Goal: Information Seeking & Learning: Learn about a topic

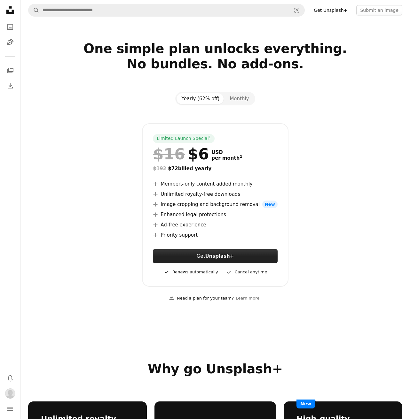
click at [208, 254] on strong "Unsplash+" at bounding box center [219, 256] width 29 height 6
click at [237, 100] on button "Monthly" at bounding box center [238, 98] width 29 height 11
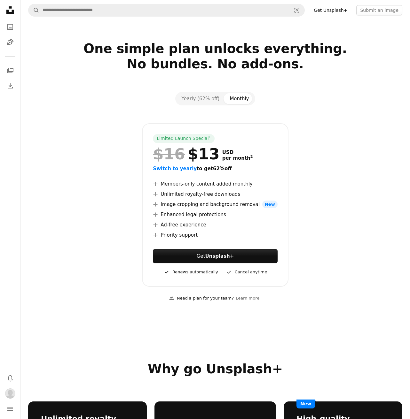
drag, startPoint x: 258, startPoint y: 151, endPoint x: 262, endPoint y: 148, distance: 5.5
click at [263, 148] on div "$16 $13 USD per month 2" at bounding box center [215, 154] width 124 height 17
click at [279, 160] on div "Limited Launch Special 1 $16 $13 USD per month 2 Switch to yearly to get 62% of…" at bounding box center [215, 205] width 146 height 164
click at [266, 161] on div "$16 $13 USD per month 2" at bounding box center [215, 154] width 124 height 17
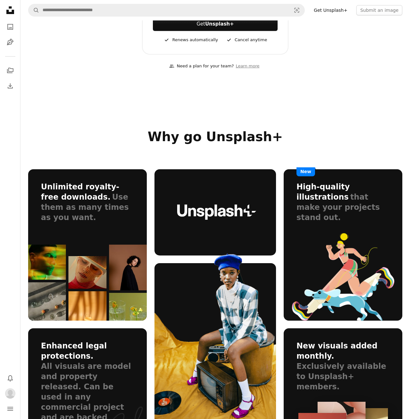
scroll to position [42, 0]
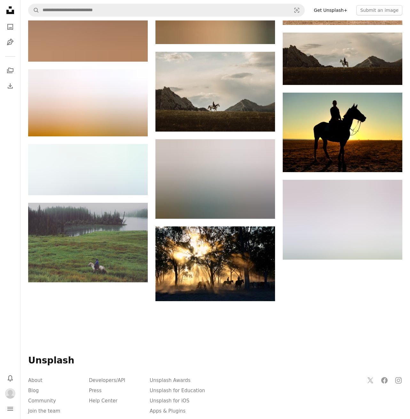
scroll to position [3337, 0]
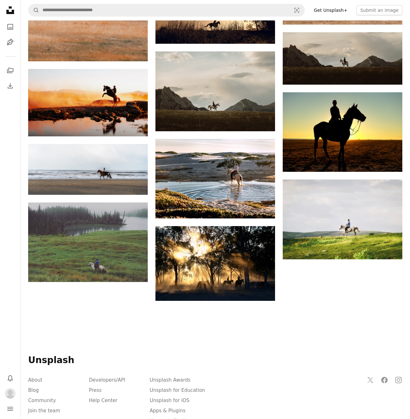
drag, startPoint x: 309, startPoint y: 290, endPoint x: 313, endPoint y: 286, distance: 5.4
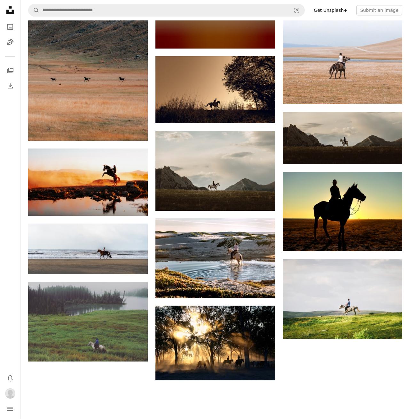
scroll to position [3244, 0]
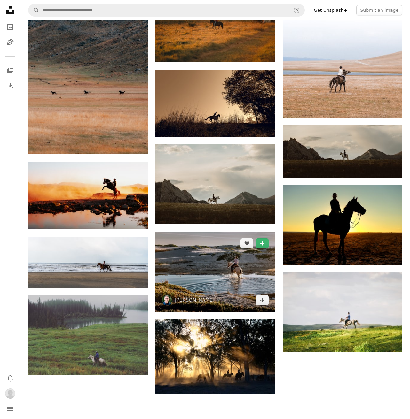
click at [205, 273] on img at bounding box center [214, 272] width 119 height 80
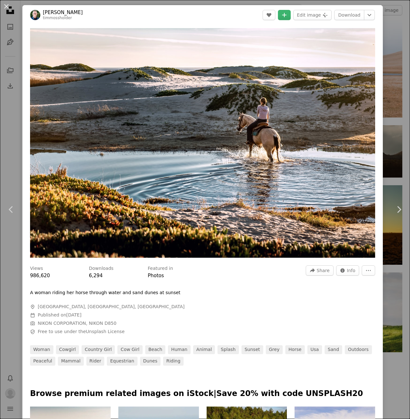
click at [398, 272] on div "An X shape Chevron left Chevron right [PERSON_NAME] timmossholder A heart A plu…" at bounding box center [205, 209] width 410 height 419
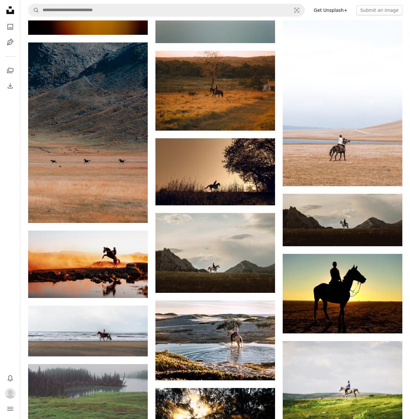
scroll to position [3164, 0]
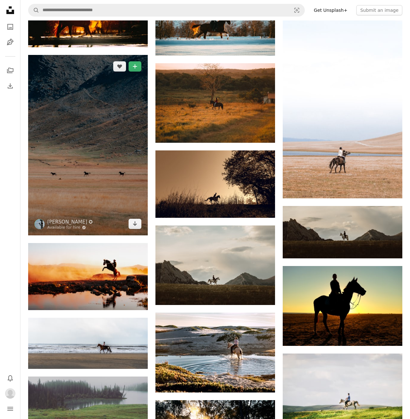
click at [121, 203] on img at bounding box center [87, 145] width 119 height 180
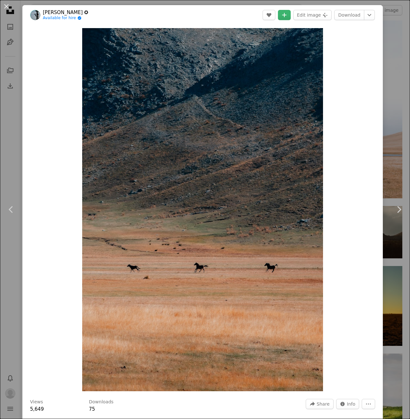
click at [397, 125] on div "An X shape Chevron left Chevron right [PERSON_NAME] ✪ Available for hire A chec…" at bounding box center [205, 209] width 410 height 419
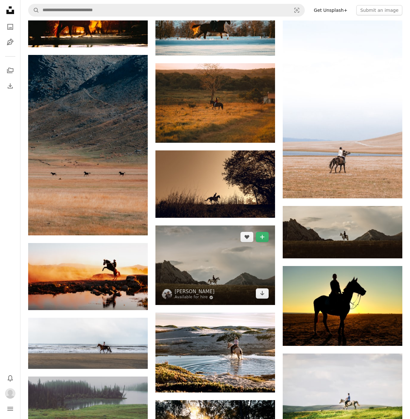
scroll to position [3201, 0]
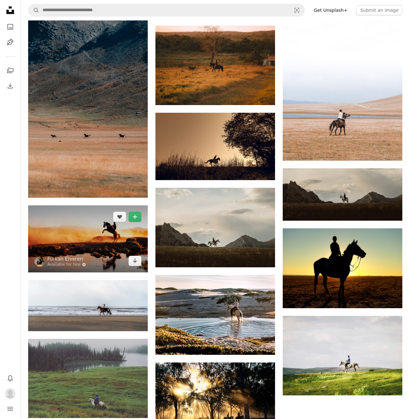
click at [111, 255] on img at bounding box center [87, 238] width 119 height 67
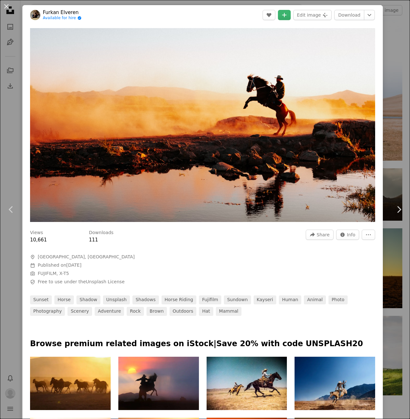
click at [401, 252] on div "An X shape Chevron left Chevron right Furkan Elveren Available for hire A check…" at bounding box center [205, 209] width 410 height 419
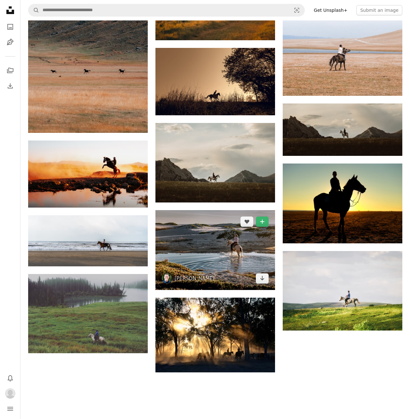
scroll to position [3267, 0]
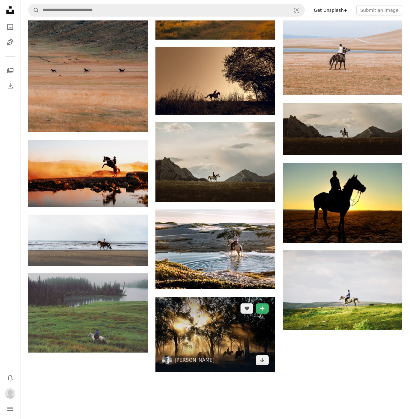
click at [218, 342] on img at bounding box center [214, 334] width 119 height 75
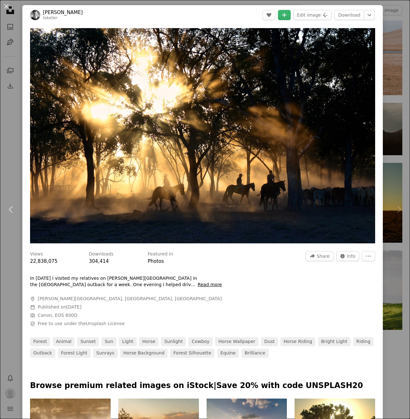
click at [398, 269] on div "An X shape Chevron left Chevron right [PERSON_NAME] tokeller A heart A plus sig…" at bounding box center [205, 209] width 410 height 419
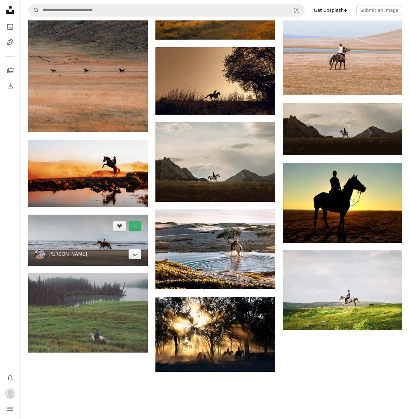
click at [91, 250] on img at bounding box center [87, 240] width 119 height 51
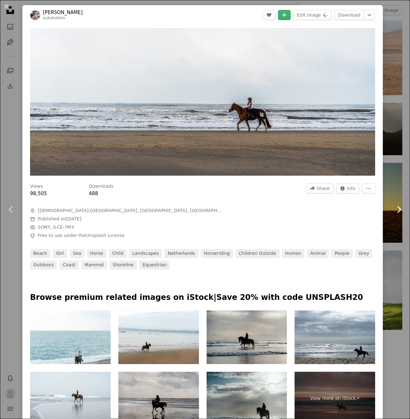
click at [404, 229] on link "Chevron right" at bounding box center [398, 209] width 22 height 61
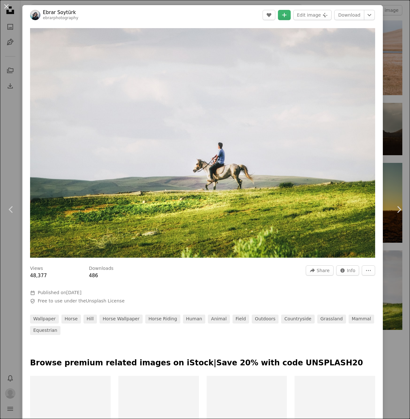
click at [404, 257] on div "An X shape Chevron left Chevron right Ebrar Soytürk ebrarphotography A heart A …" at bounding box center [205, 209] width 410 height 419
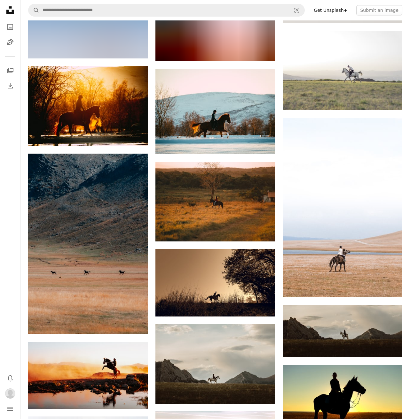
scroll to position [3064, 0]
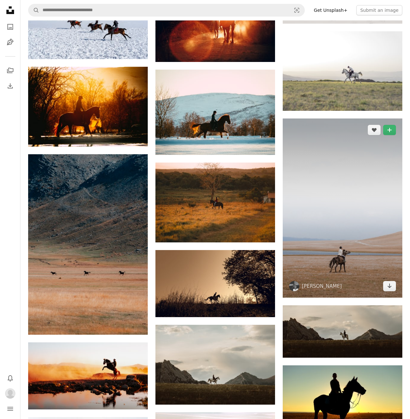
click at [319, 259] on img at bounding box center [341, 208] width 119 height 179
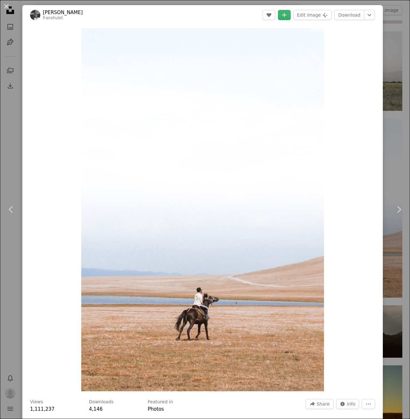
click at [398, 294] on div "An X shape Chevron left Chevron right [PERSON_NAME] franshulet A heart A plus s…" at bounding box center [205, 209] width 410 height 419
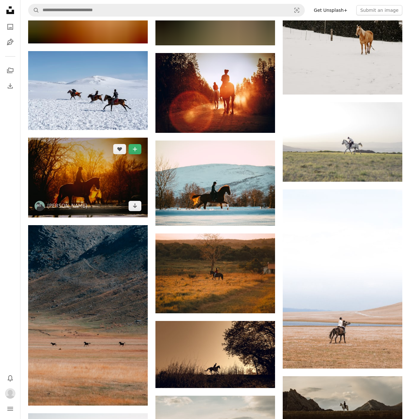
scroll to position [3004, 0]
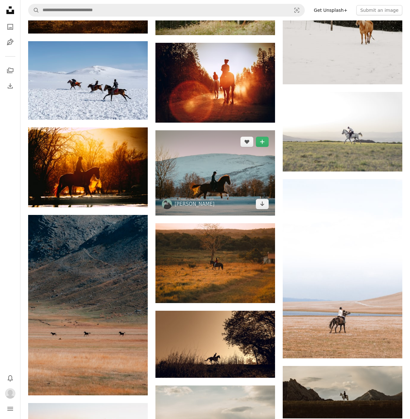
click at [248, 191] on img at bounding box center [214, 172] width 119 height 85
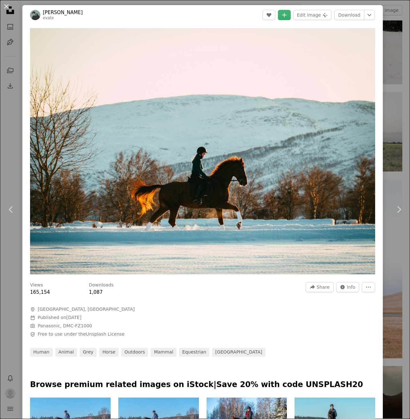
click at [406, 243] on div "An X shape Chevron left Chevron right [PERSON_NAME] evate A heart A plus sign E…" at bounding box center [205, 209] width 410 height 419
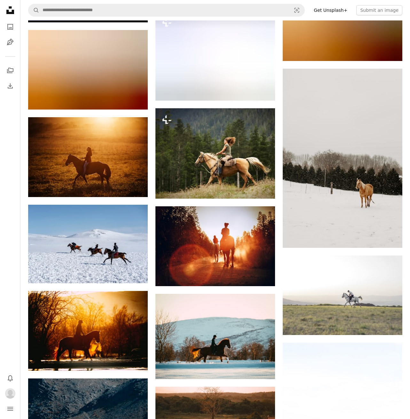
scroll to position [2839, 0]
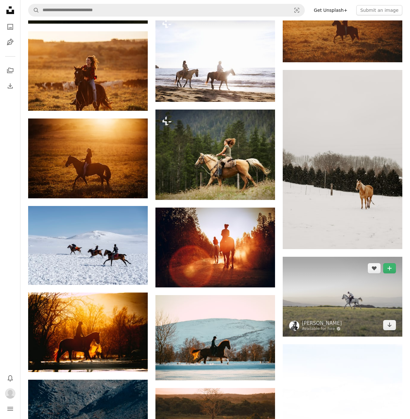
click at [318, 273] on img at bounding box center [341, 297] width 119 height 80
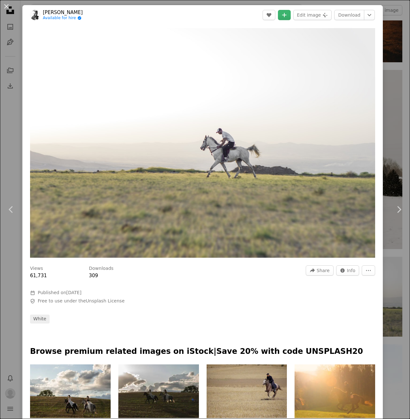
click at [404, 257] on div "An X shape Chevron left Chevron right [PERSON_NAME] Available for hire A checkm…" at bounding box center [205, 209] width 410 height 419
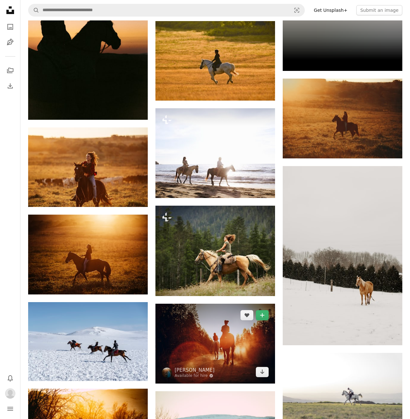
scroll to position [2742, 0]
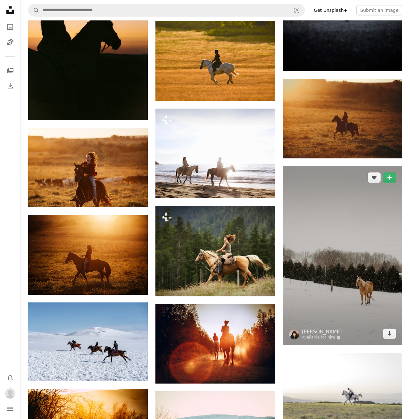
click at [329, 234] on img at bounding box center [341, 255] width 119 height 179
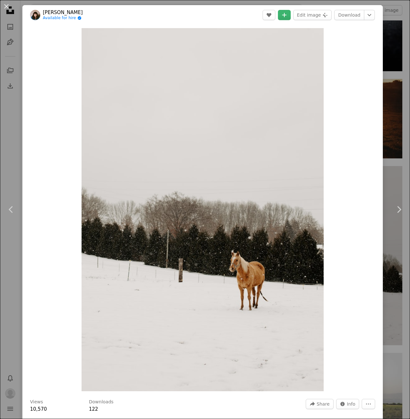
click at [403, 250] on div "An X shape Chevron left Chevron right [PERSON_NAME] Available for hire A checkm…" at bounding box center [205, 209] width 410 height 419
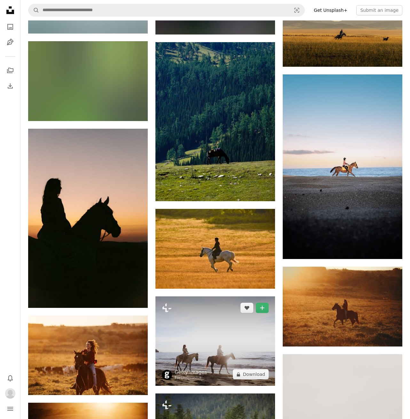
scroll to position [2547, 0]
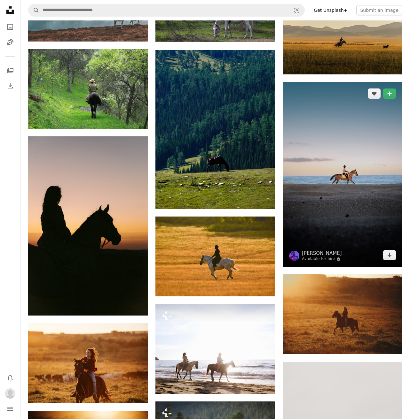
click at [301, 225] on img at bounding box center [341, 174] width 119 height 185
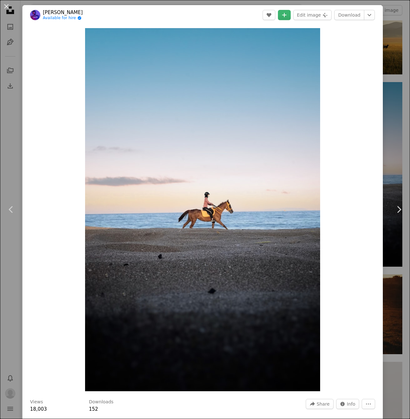
click at [398, 249] on div "An X shape Chevron left Chevron right [PERSON_NAME] Available for hire A checkm…" at bounding box center [205, 209] width 410 height 419
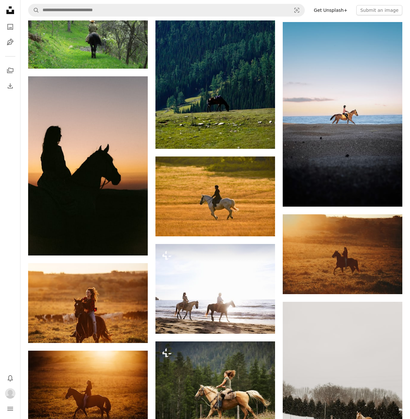
scroll to position [2594, 0]
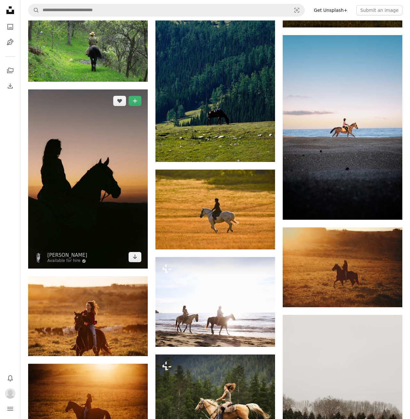
click at [93, 197] on img at bounding box center [87, 178] width 119 height 179
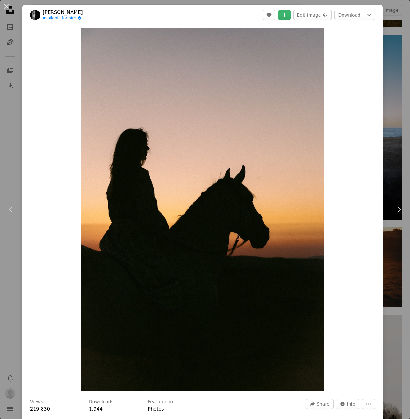
click at [398, 272] on div "An X shape Chevron left Chevron right [PERSON_NAME] Available for hire A checkm…" at bounding box center [205, 209] width 410 height 419
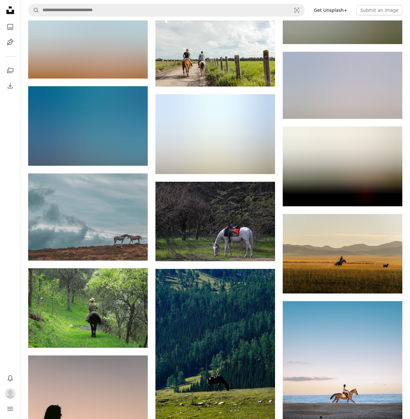
scroll to position [2327, 0]
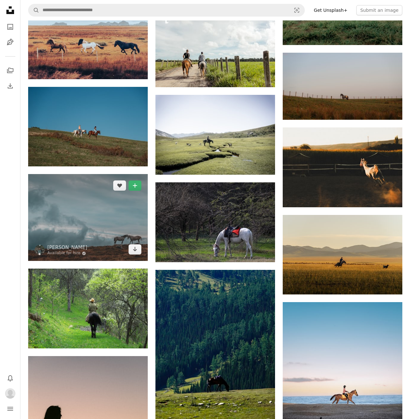
click at [108, 228] on img at bounding box center [87, 217] width 119 height 87
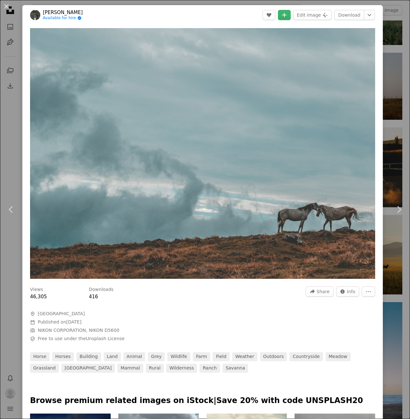
click at [398, 245] on div "An X shape Chevron left Chevron right [PERSON_NAME] Available for hire A checkm…" at bounding box center [205, 209] width 410 height 419
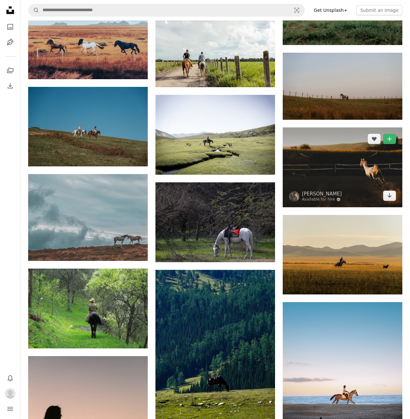
click at [332, 169] on img at bounding box center [341, 167] width 119 height 80
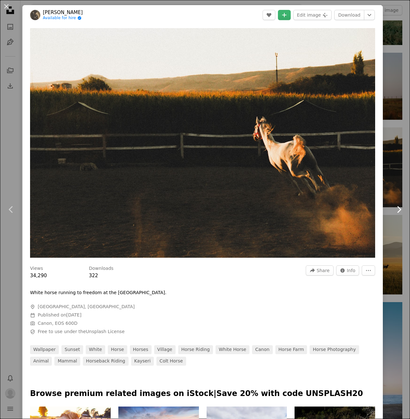
click at [403, 232] on link "Chevron right" at bounding box center [398, 209] width 22 height 61
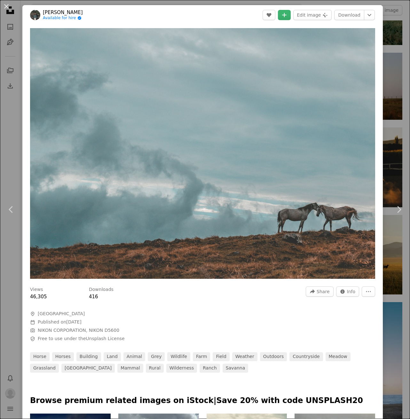
click at [401, 291] on div "An X shape Chevron left Chevron right [PERSON_NAME] Available for hire A checkm…" at bounding box center [205, 209] width 410 height 419
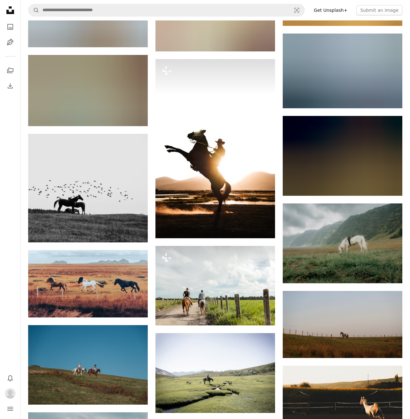
scroll to position [2085, 0]
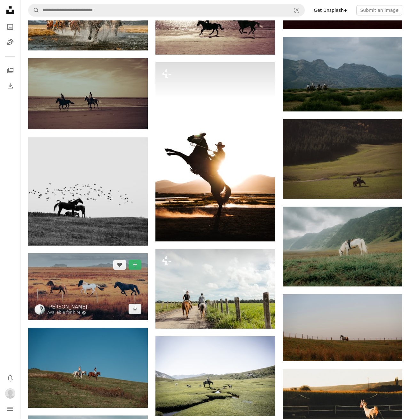
click at [113, 298] on img at bounding box center [87, 286] width 119 height 67
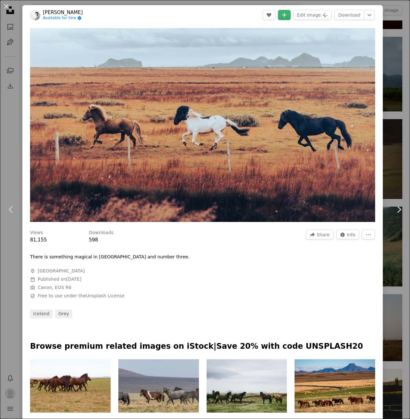
click at [400, 254] on div "An X shape Chevron left Chevron right [PERSON_NAME] Available for hire A checkm…" at bounding box center [205, 209] width 410 height 419
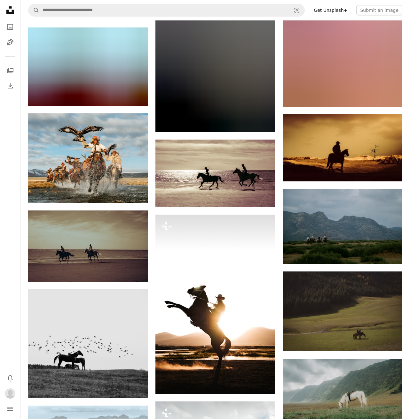
scroll to position [1935, 0]
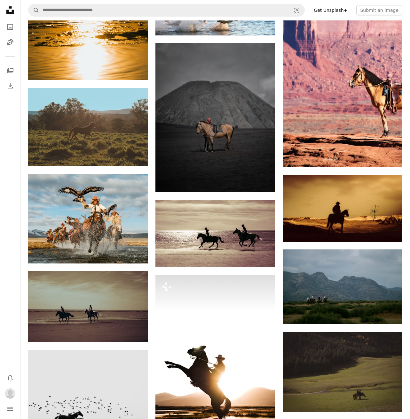
scroll to position [1871, 0]
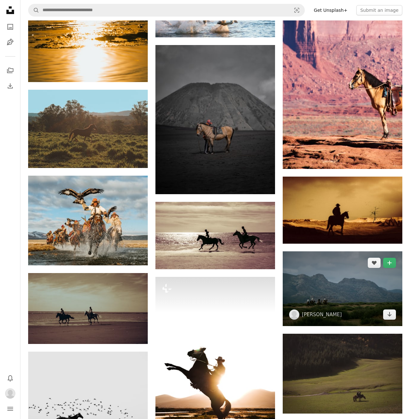
click at [294, 311] on img at bounding box center [294, 315] width 10 height 10
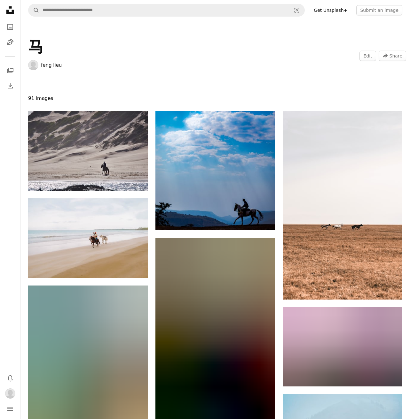
scroll to position [1871, 0]
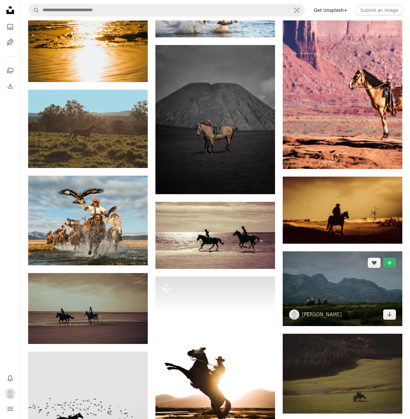
click at [342, 283] on img at bounding box center [341, 288] width 119 height 75
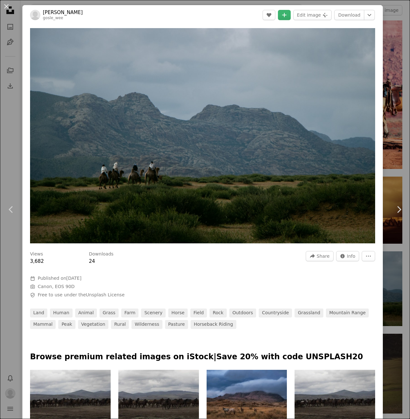
click at [402, 284] on div "An X shape Chevron left Chevron right 정훈 최 gosle_wee A heart A plus sign Edit i…" at bounding box center [205, 209] width 410 height 419
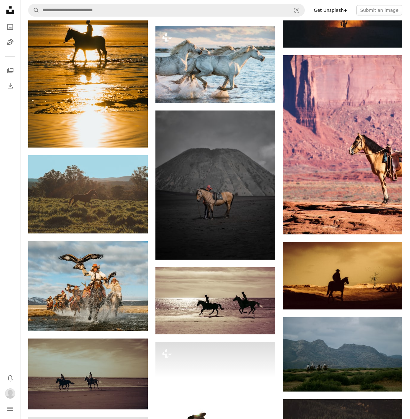
scroll to position [1805, 0]
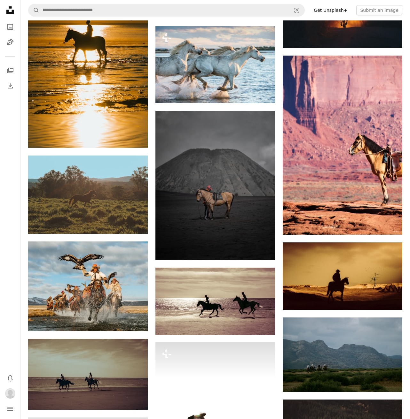
click at [279, 299] on div "A heart A plus sign [PERSON_NAME] Arrow pointing down A heart A plus sign [PERS…" at bounding box center [215, 70] width 374 height 3528
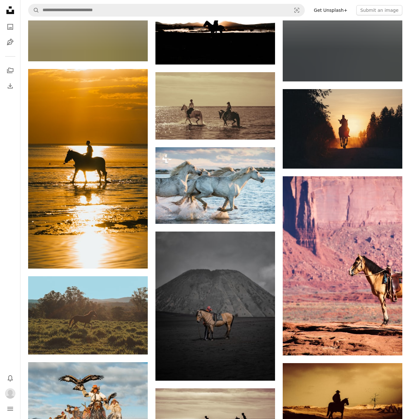
scroll to position [1799, 0]
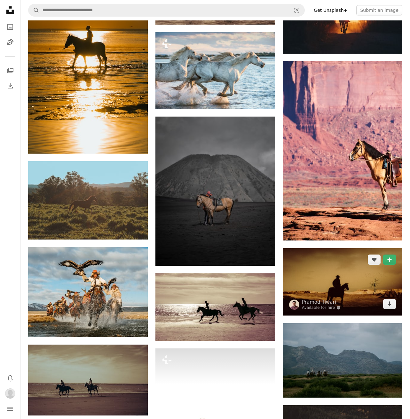
click at [314, 265] on img at bounding box center [341, 281] width 119 height 67
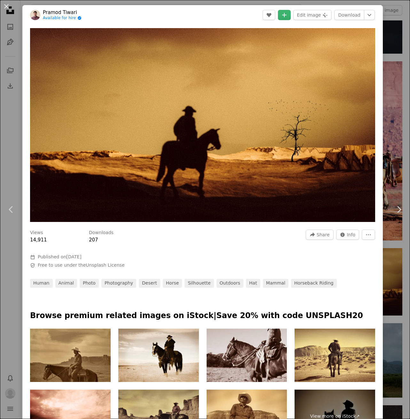
click at [400, 297] on div "An X shape Chevron left Chevron right [PERSON_NAME] Available for hire A checkm…" at bounding box center [205, 209] width 410 height 419
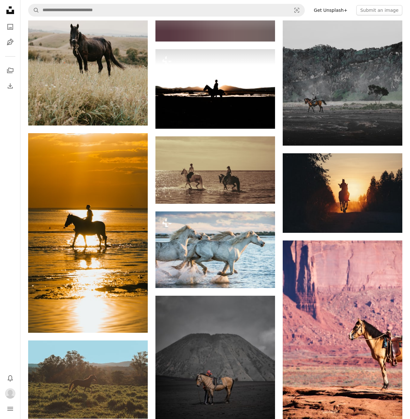
scroll to position [1573, 0]
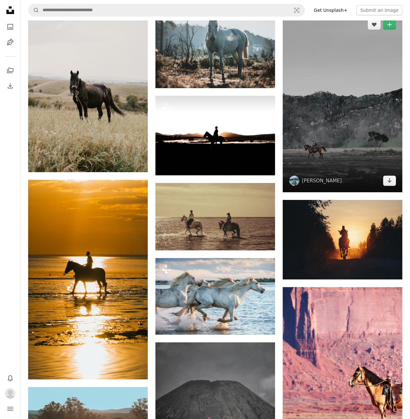
click at [334, 151] on img at bounding box center [341, 102] width 119 height 179
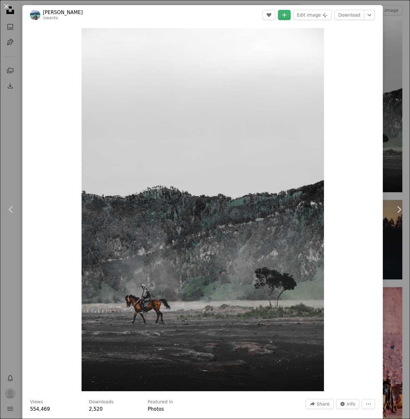
click at [397, 278] on div "An X shape Chevron left Chevron right [PERSON_NAME] A heart A plus sign Edit im…" at bounding box center [205, 209] width 410 height 419
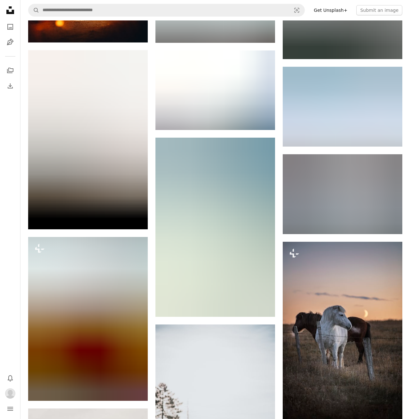
scroll to position [1153, 0]
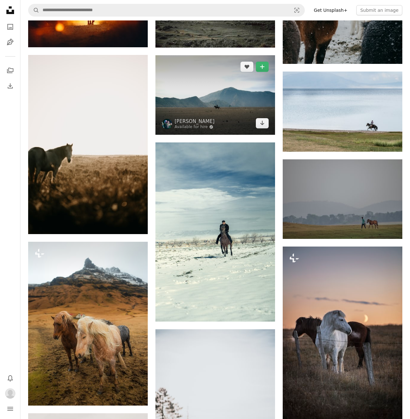
click at [232, 116] on img at bounding box center [214, 95] width 119 height 80
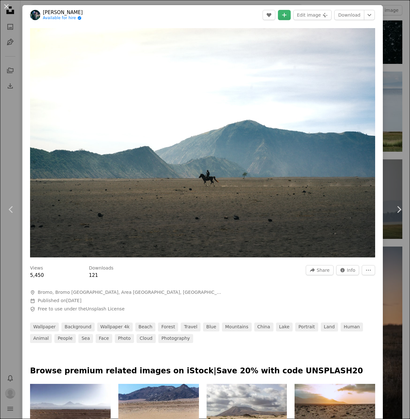
click at [397, 263] on div "An X shape Chevron left Chevron right [PERSON_NAME] Available for hire A checkm…" at bounding box center [205, 209] width 410 height 419
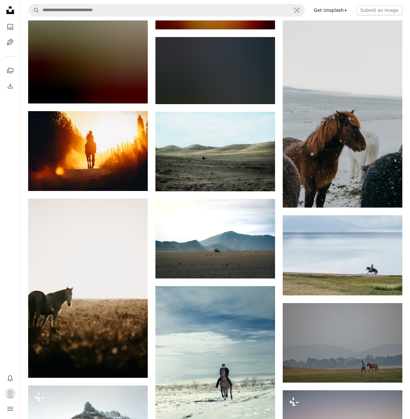
scroll to position [1005, 0]
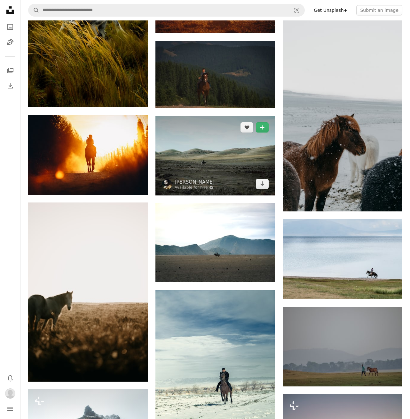
click at [234, 175] on img at bounding box center [214, 156] width 119 height 80
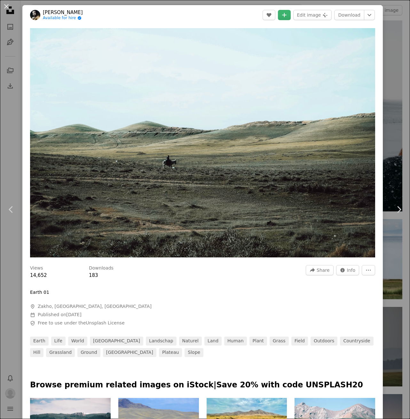
click at [398, 251] on div "An X shape Chevron left Chevron right [PERSON_NAME] Available for hire A checkm…" at bounding box center [205, 209] width 410 height 419
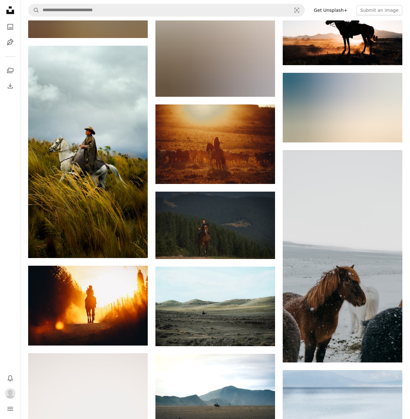
scroll to position [854, 0]
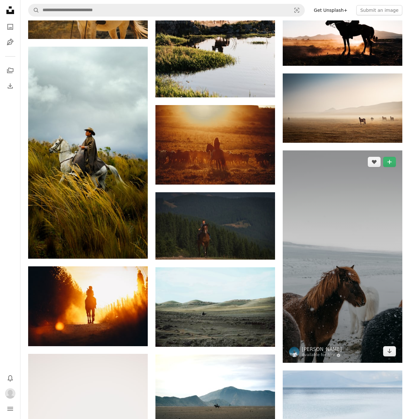
click at [327, 304] on img at bounding box center [341, 256] width 119 height 212
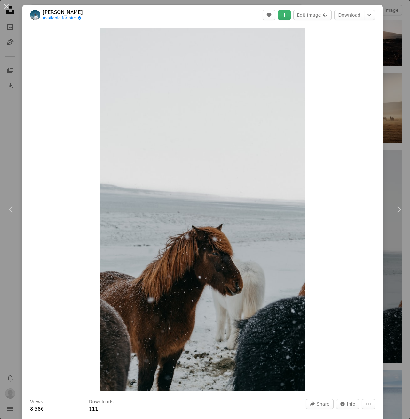
click at [402, 305] on div "An X shape Chevron left Chevron right [PERSON_NAME] A Available for hire A chec…" at bounding box center [205, 209] width 410 height 419
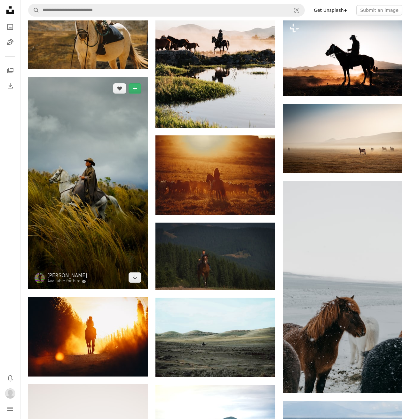
scroll to position [808, 0]
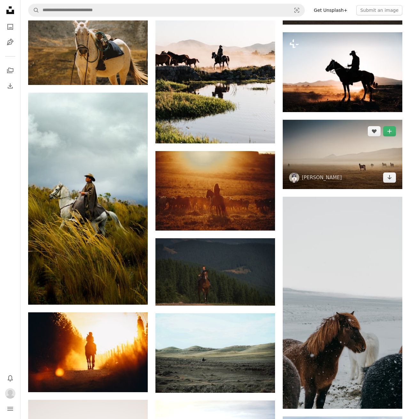
click at [319, 150] on img at bounding box center [341, 154] width 119 height 69
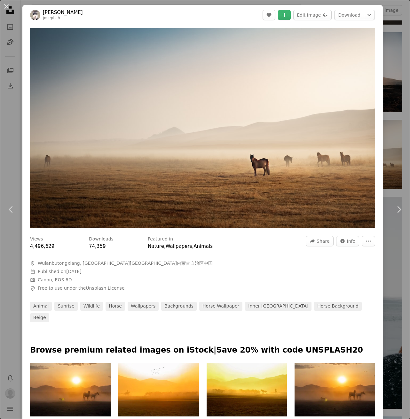
click at [402, 260] on div "An X shape Chevron left Chevron right [PERSON_NAME] A heart A plus sign Edit im…" at bounding box center [205, 209] width 410 height 419
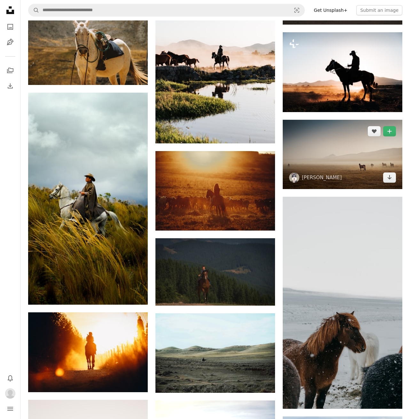
click at [329, 149] on img at bounding box center [341, 154] width 119 height 69
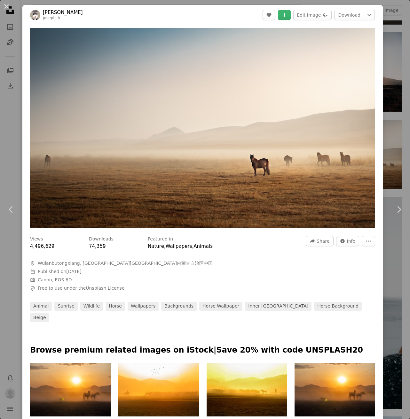
click at [396, 254] on div "An X shape Chevron left Chevron right [PERSON_NAME] A heart A plus sign Edit im…" at bounding box center [205, 209] width 410 height 419
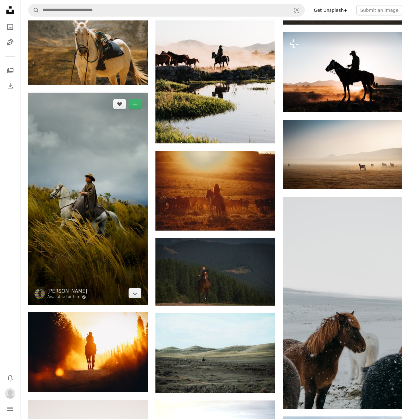
click at [98, 266] on img at bounding box center [87, 199] width 119 height 212
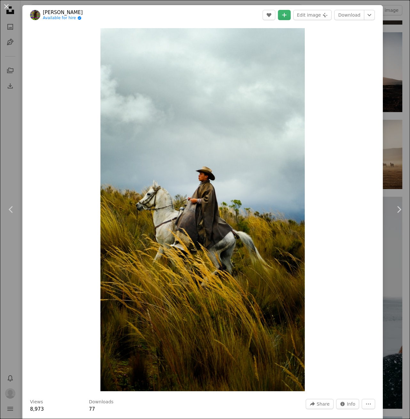
click at [404, 256] on div "An X shape Chevron left Chevron right [PERSON_NAME] Available for hire A checkm…" at bounding box center [205, 209] width 410 height 419
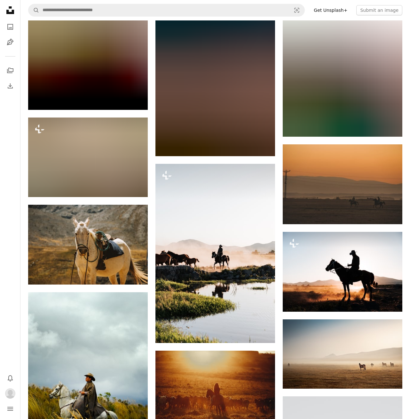
scroll to position [608, 0]
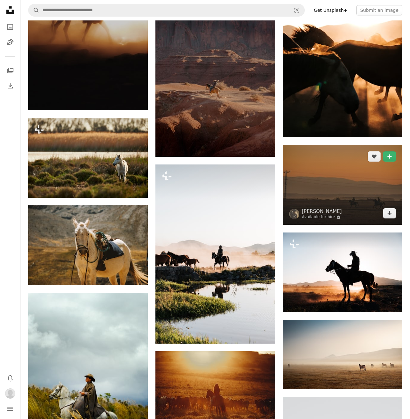
click at [304, 197] on img at bounding box center [341, 185] width 119 height 80
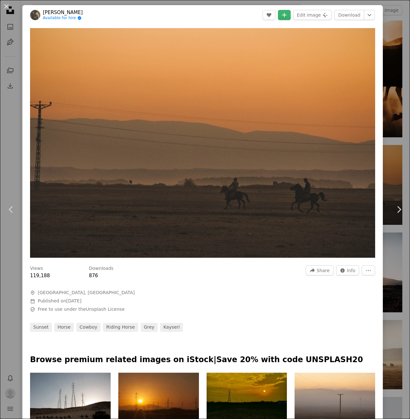
click at [400, 282] on div "An X shape Chevron left Chevron right [PERSON_NAME] Available for hire A checkm…" at bounding box center [205, 209] width 410 height 419
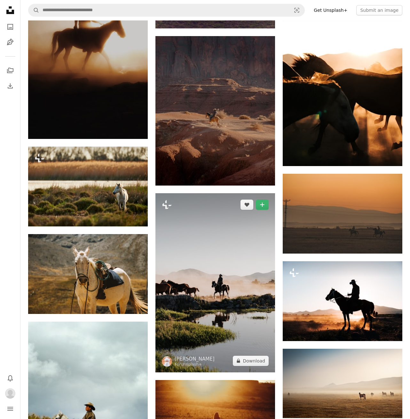
scroll to position [578, 0]
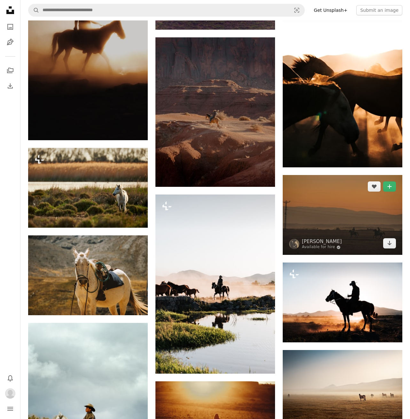
click at [306, 223] on img at bounding box center [341, 215] width 119 height 80
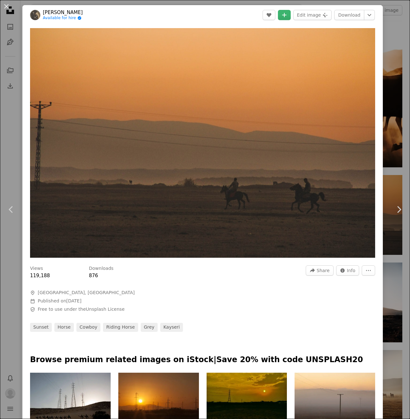
click at [401, 282] on div "An X shape Chevron left Chevron right [PERSON_NAME] Available for hire A checkm…" at bounding box center [205, 209] width 410 height 419
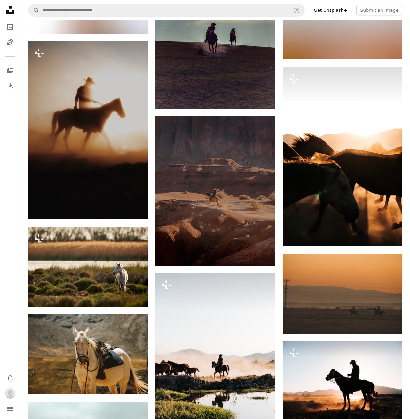
scroll to position [499, 0]
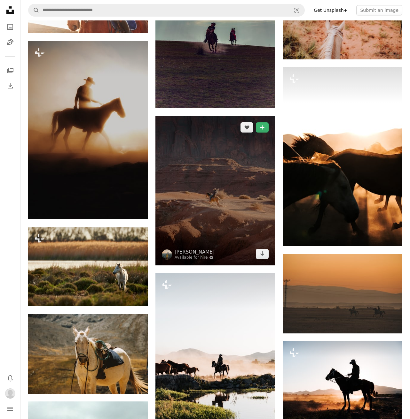
click at [221, 231] on img at bounding box center [214, 191] width 119 height 150
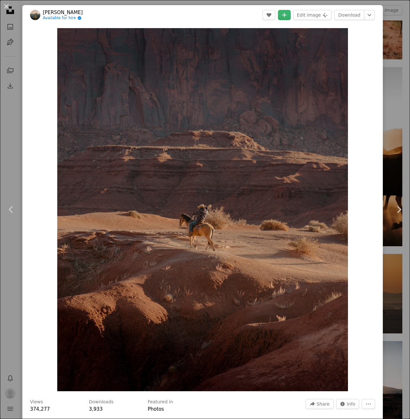
click at [404, 264] on div "An X shape Chevron left Chevron right Gantas Vaičiulėnas Available for hire A c…" at bounding box center [205, 209] width 410 height 419
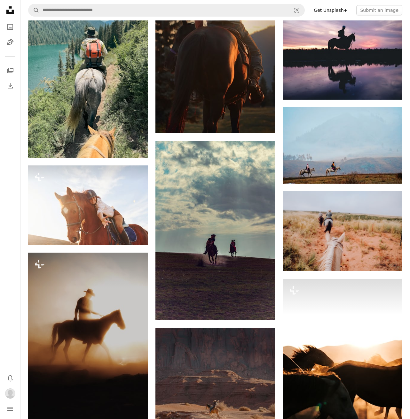
scroll to position [285, 0]
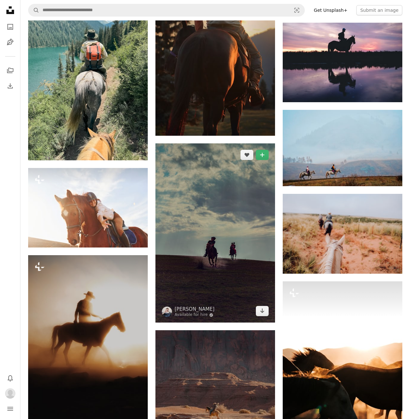
click at [252, 282] on img at bounding box center [214, 232] width 119 height 179
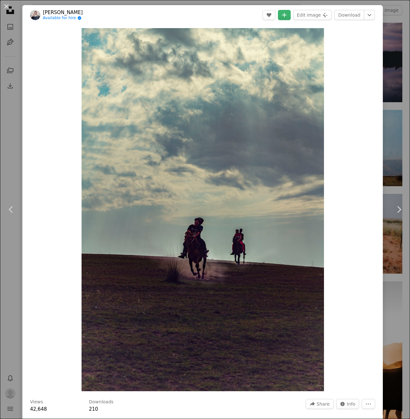
click at [399, 293] on div "An X shape Chevron left Chevron right [PERSON_NAME] Available for hire A checkm…" at bounding box center [205, 209] width 410 height 419
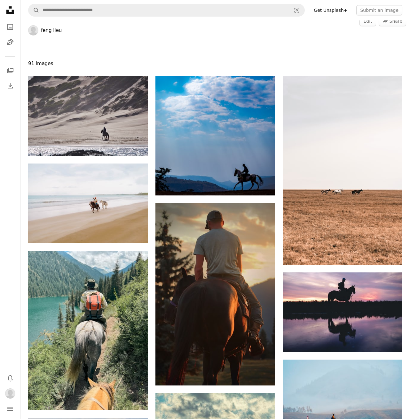
scroll to position [43, 0]
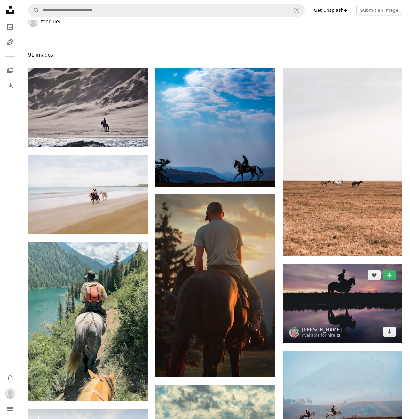
click at [299, 291] on img at bounding box center [341, 304] width 119 height 80
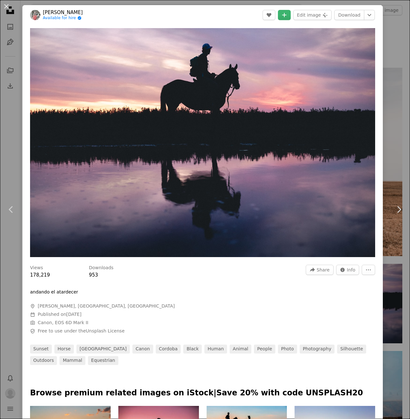
click at [402, 271] on div "An X shape Chevron left Chevron right [PERSON_NAME] Available for hire A checkm…" at bounding box center [205, 209] width 410 height 419
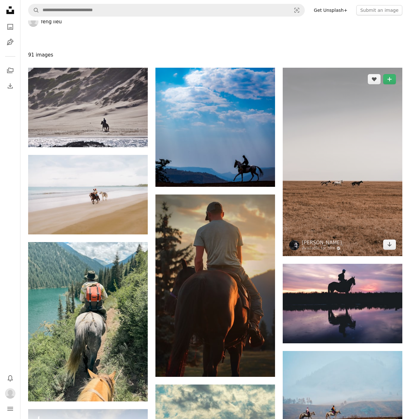
click at [337, 208] on img at bounding box center [341, 162] width 119 height 188
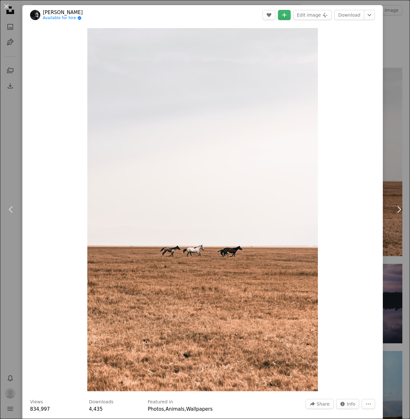
click at [396, 269] on div "An X shape Chevron left Chevron right [PERSON_NAME] Available for hire A checkm…" at bounding box center [205, 209] width 410 height 419
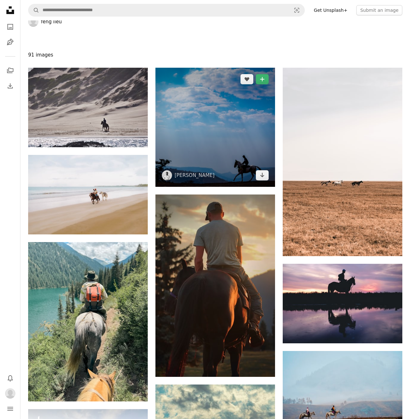
click at [247, 157] on img at bounding box center [214, 127] width 119 height 119
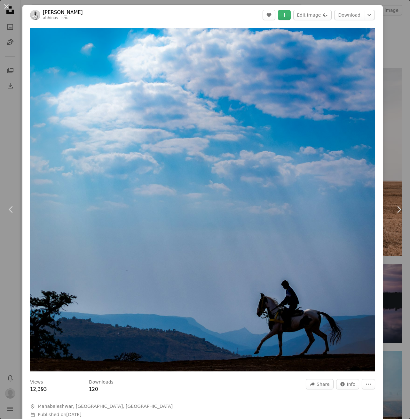
click at [400, 277] on div "An X shape Chevron left Chevron right [PERSON_NAME] abhinav_ishu A heart A plus…" at bounding box center [205, 209] width 410 height 419
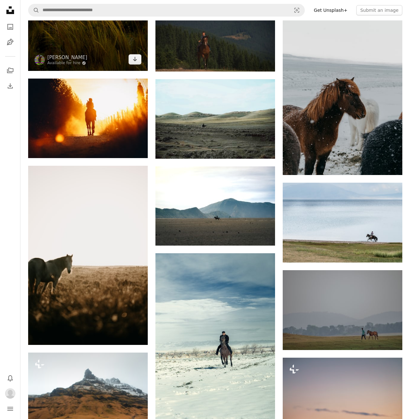
scroll to position [1044, 0]
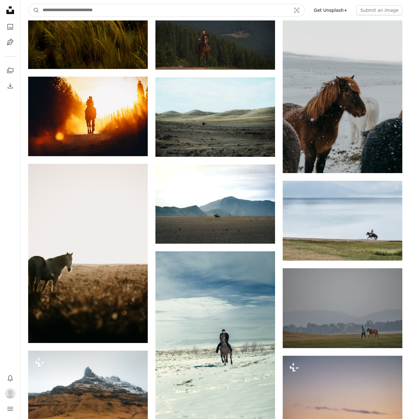
click at [143, 11] on input "Find visuals sitewide" at bounding box center [164, 10] width 250 height 12
type input "****"
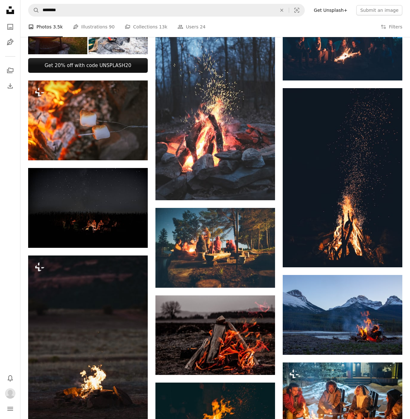
scroll to position [252, 0]
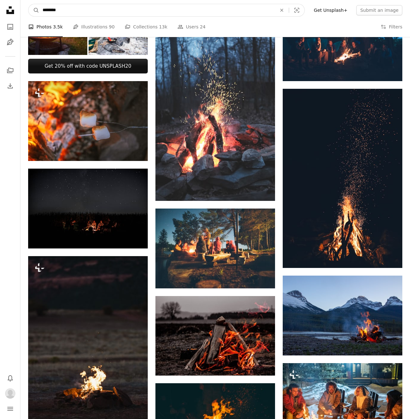
click at [128, 13] on input "********" at bounding box center [156, 10] width 235 height 12
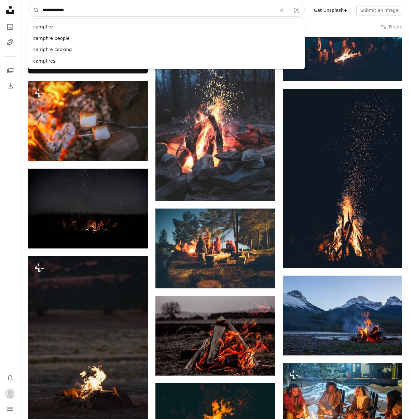
type input "**********"
click at [34, 10] on button "A magnifying glass" at bounding box center [33, 10] width 11 height 12
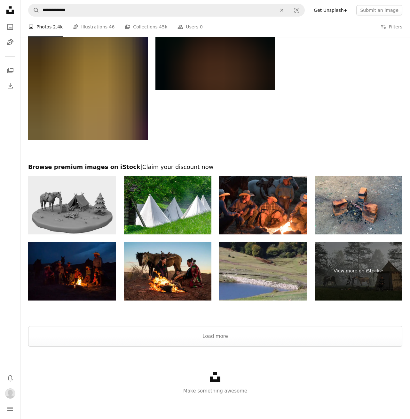
scroll to position [1121, 0]
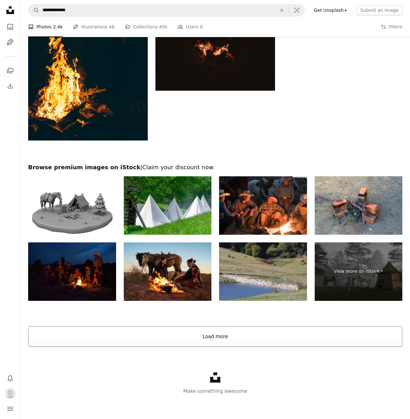
click at [176, 336] on button "Load more" at bounding box center [215, 336] width 374 height 20
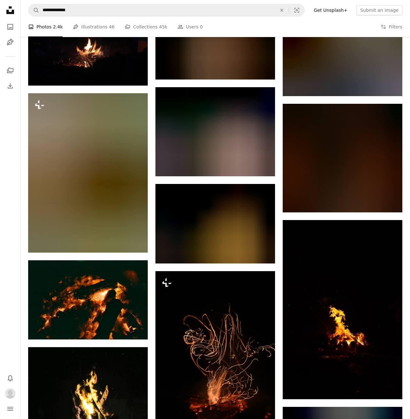
scroll to position [6269, 0]
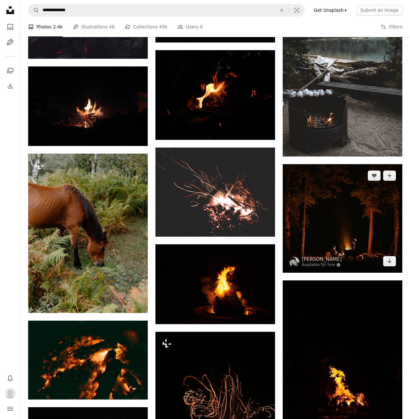
click at [331, 213] on img at bounding box center [341, 218] width 119 height 108
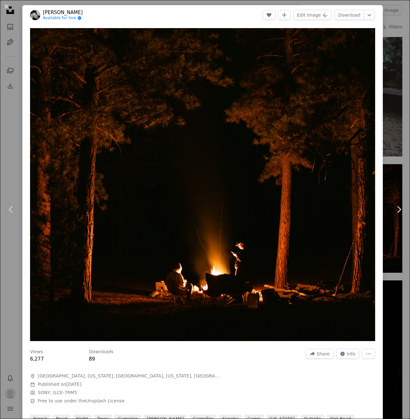
click at [400, 249] on div "An X shape Chevron left Chevron right [PERSON_NAME] Available for hire A checkm…" at bounding box center [205, 209] width 410 height 419
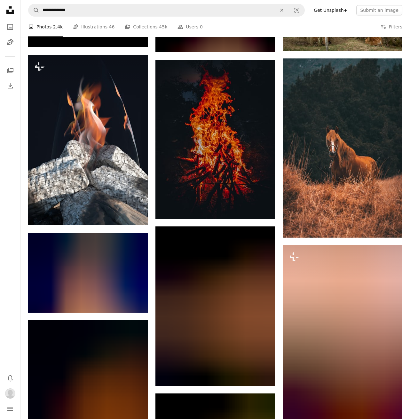
scroll to position [11898, 0]
